Goal: Information Seeking & Learning: Learn about a topic

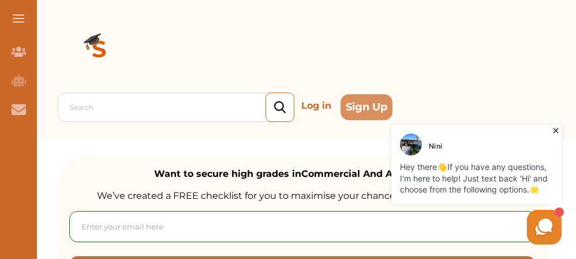
click at [556, 129] on icon at bounding box center [556, 131] width 12 height 12
